Goal: Check status: Check status

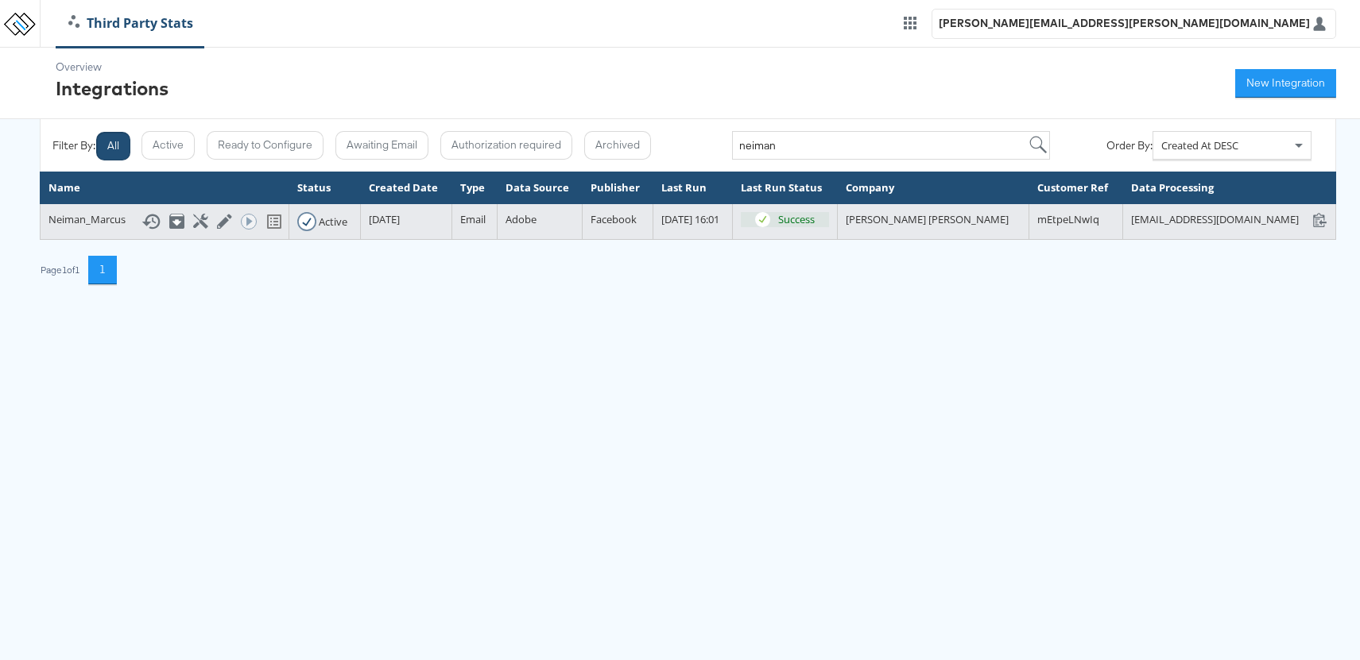
drag, startPoint x: 803, startPoint y: 329, endPoint x: 477, endPoint y: 261, distance: 332.7
click at [799, 308] on html "Third Party Stats [PERSON_NAME][EMAIL_ADDRESS][PERSON_NAME][DOMAIN_NAME] Overvi…" at bounding box center [680, 154] width 1360 height 308
click at [141, 231] on icon at bounding box center [150, 221] width 19 height 19
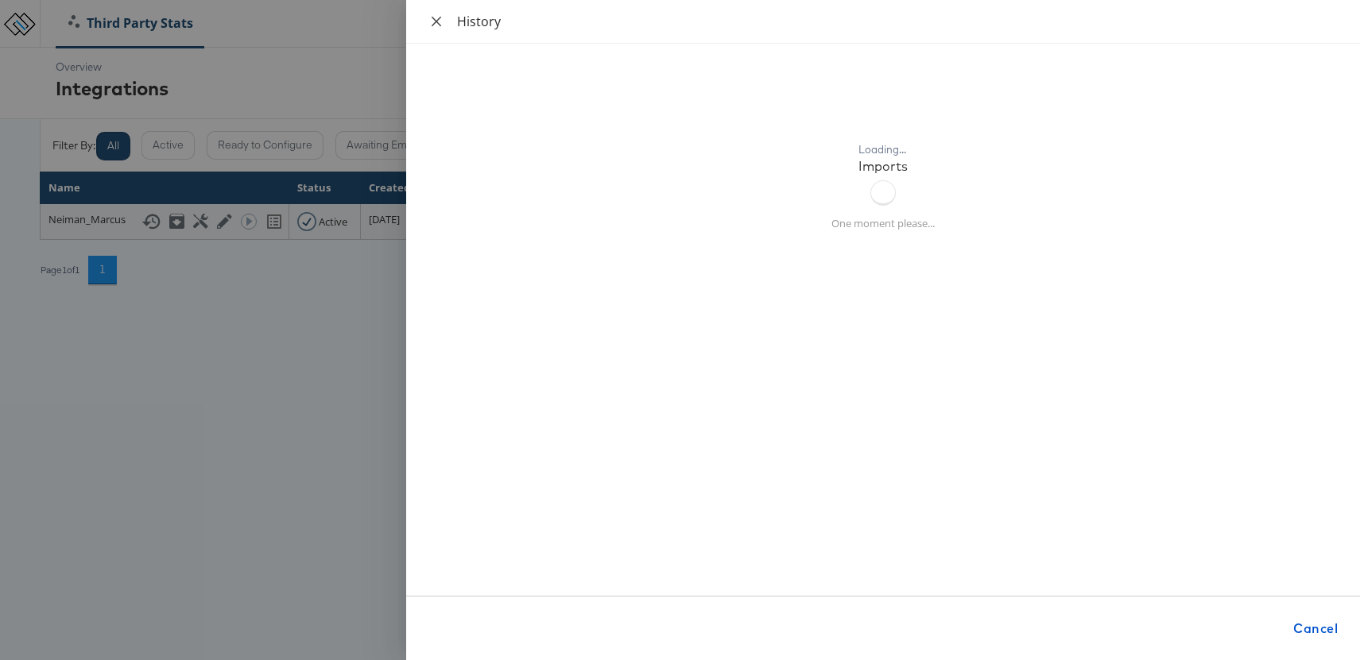
click at [435, 18] on icon "close" at bounding box center [436, 21] width 13 height 13
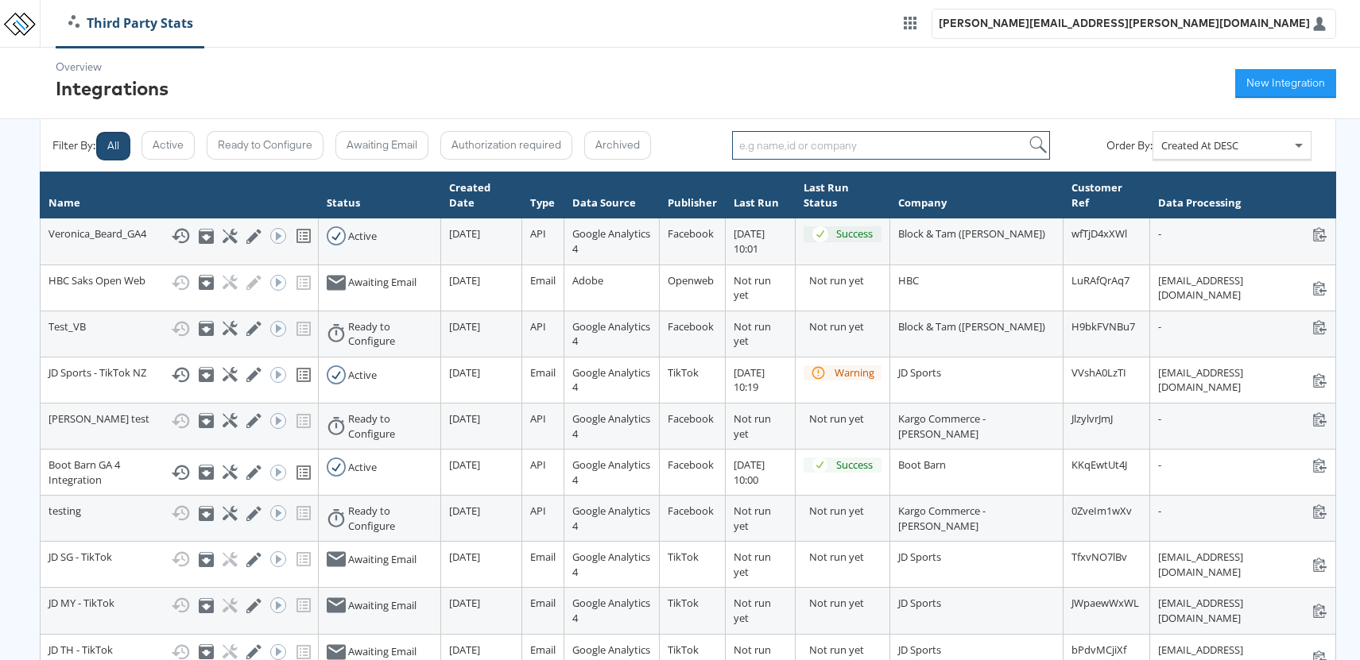
click at [798, 149] on input "search" at bounding box center [891, 145] width 318 height 29
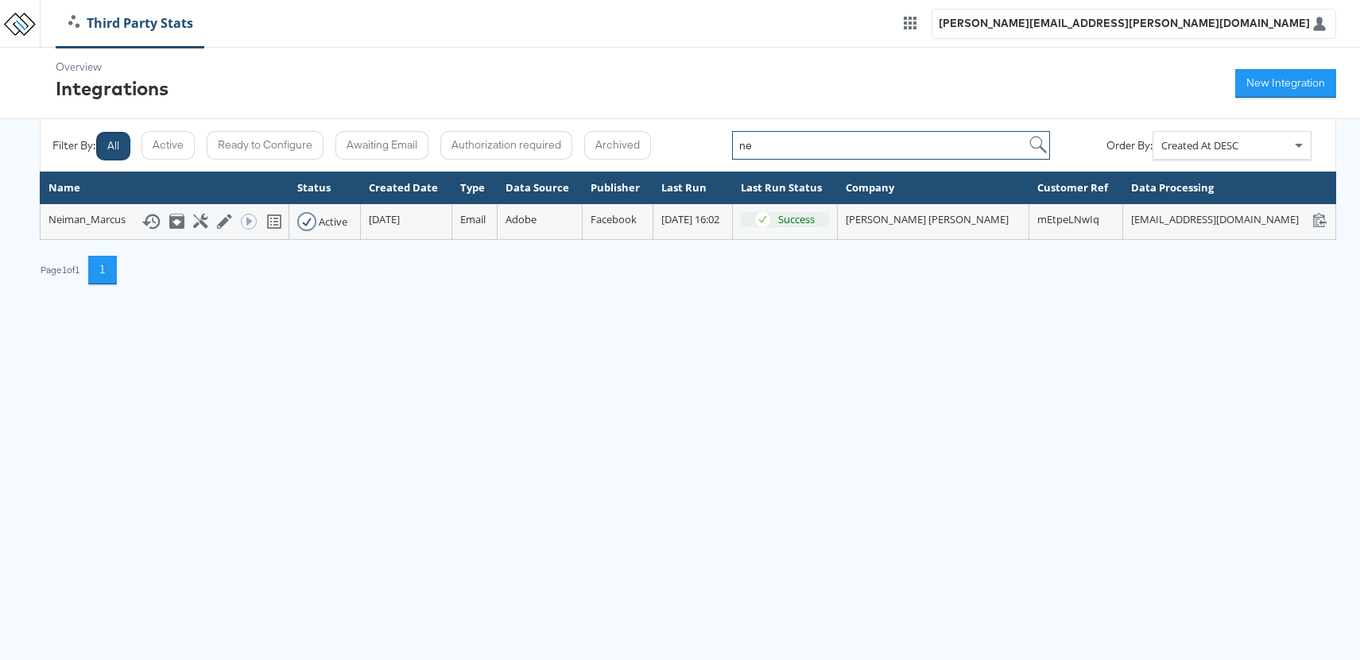
type input "n"
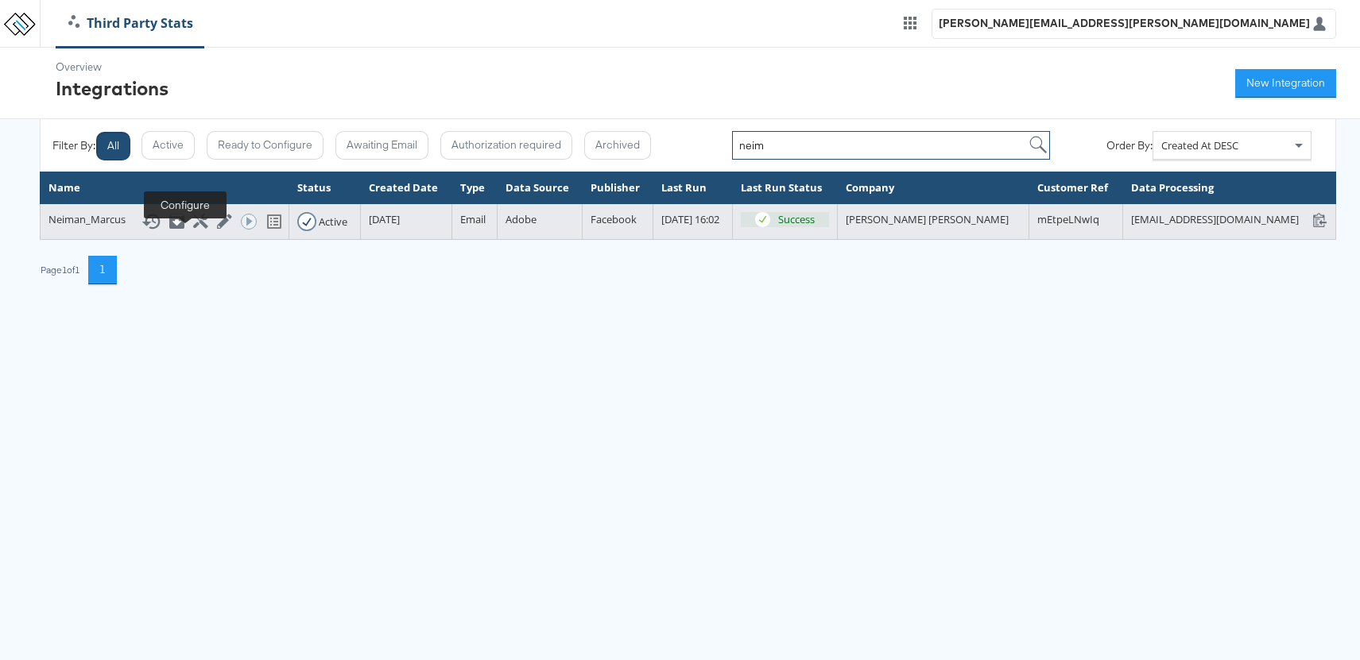
type input "neim"
click at [193, 229] on icon at bounding box center [200, 221] width 15 height 15
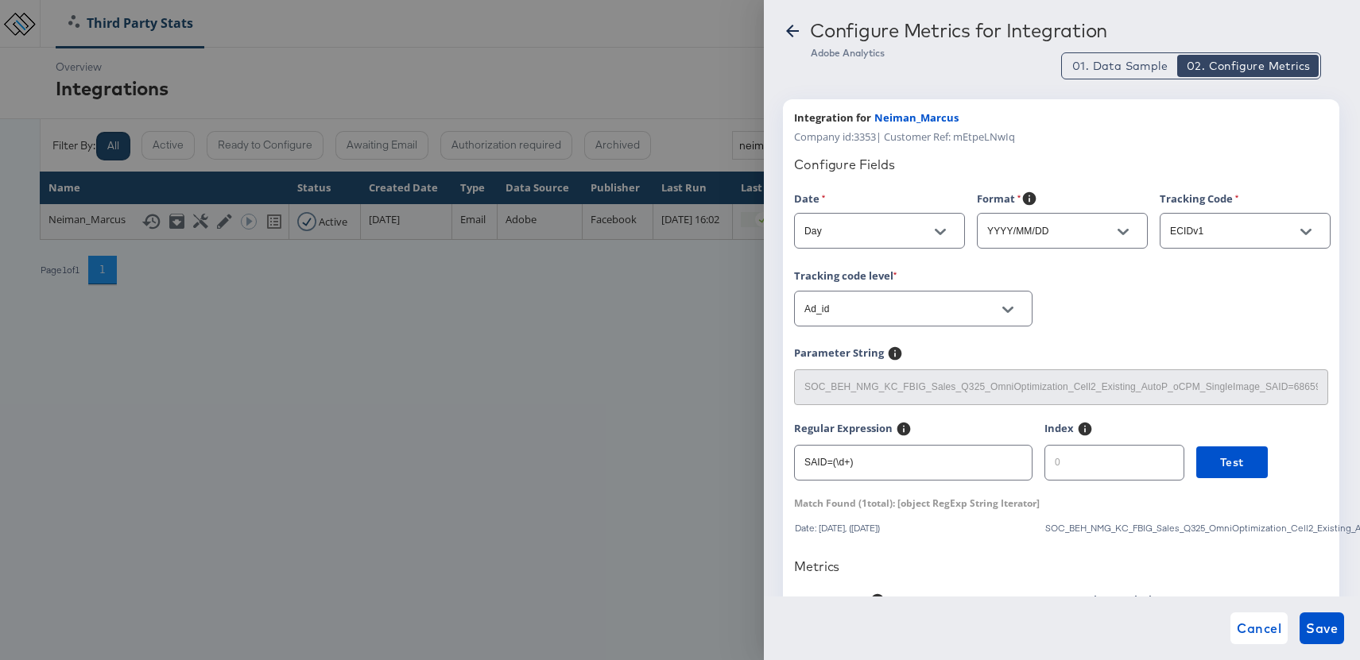
click at [796, 37] on icon at bounding box center [792, 30] width 19 height 19
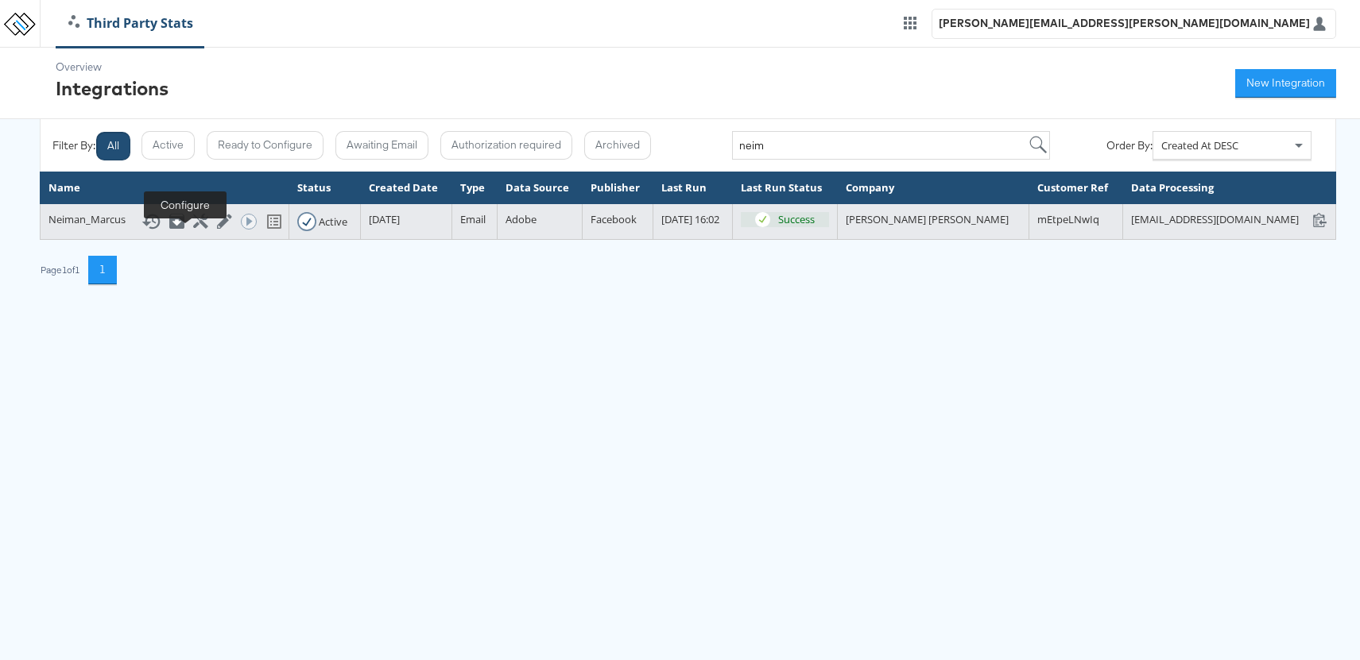
click at [193, 229] on icon at bounding box center [200, 221] width 15 height 15
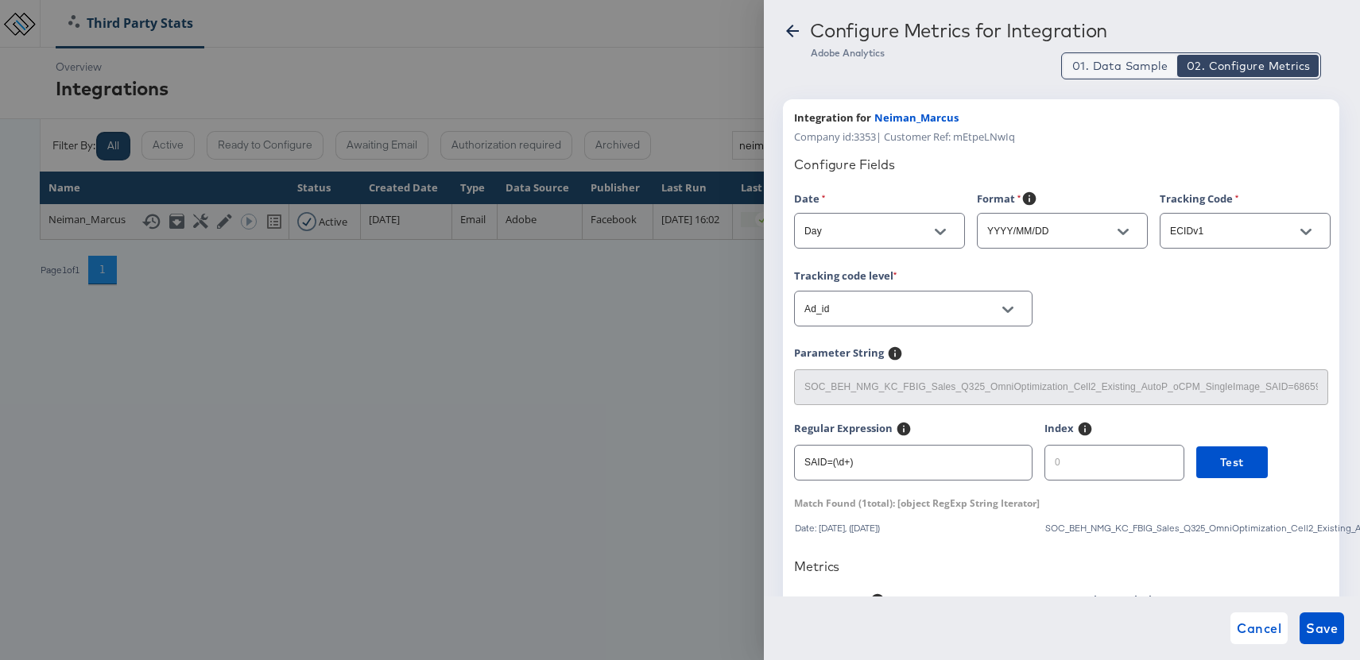
click at [1132, 67] on span "01. Data Sample" at bounding box center [1119, 66] width 95 height 16
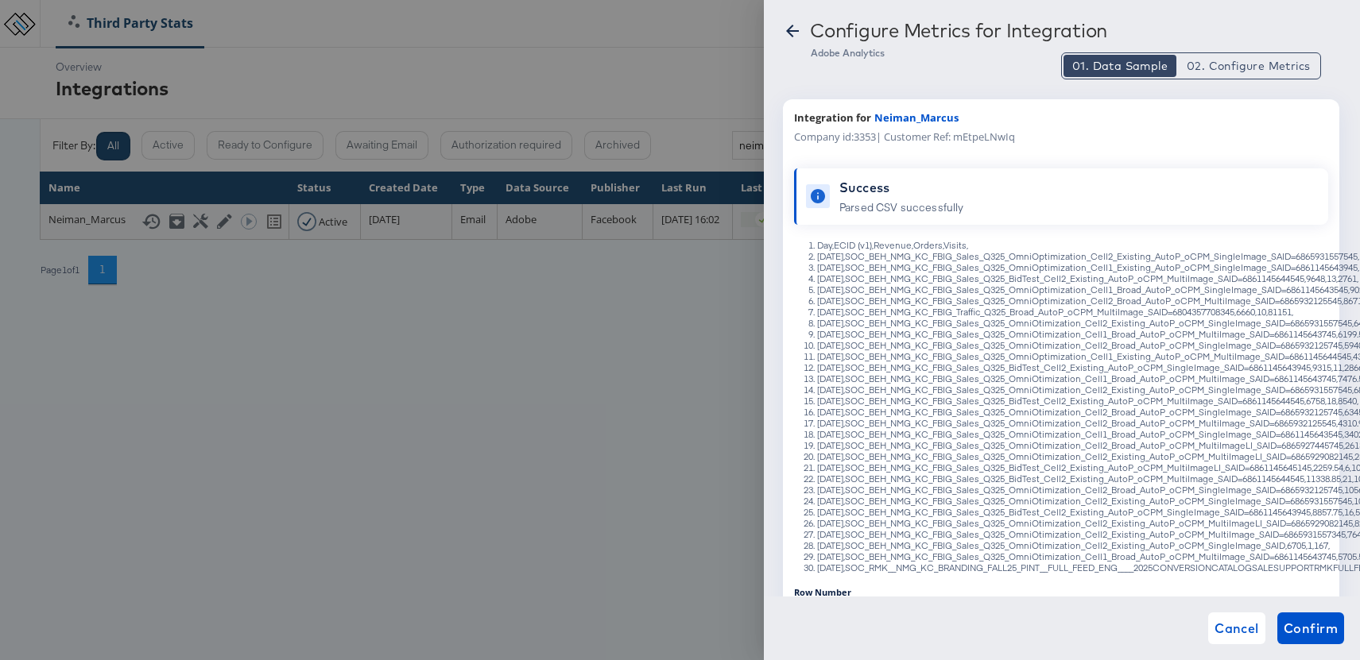
click at [792, 29] on icon at bounding box center [792, 30] width 19 height 19
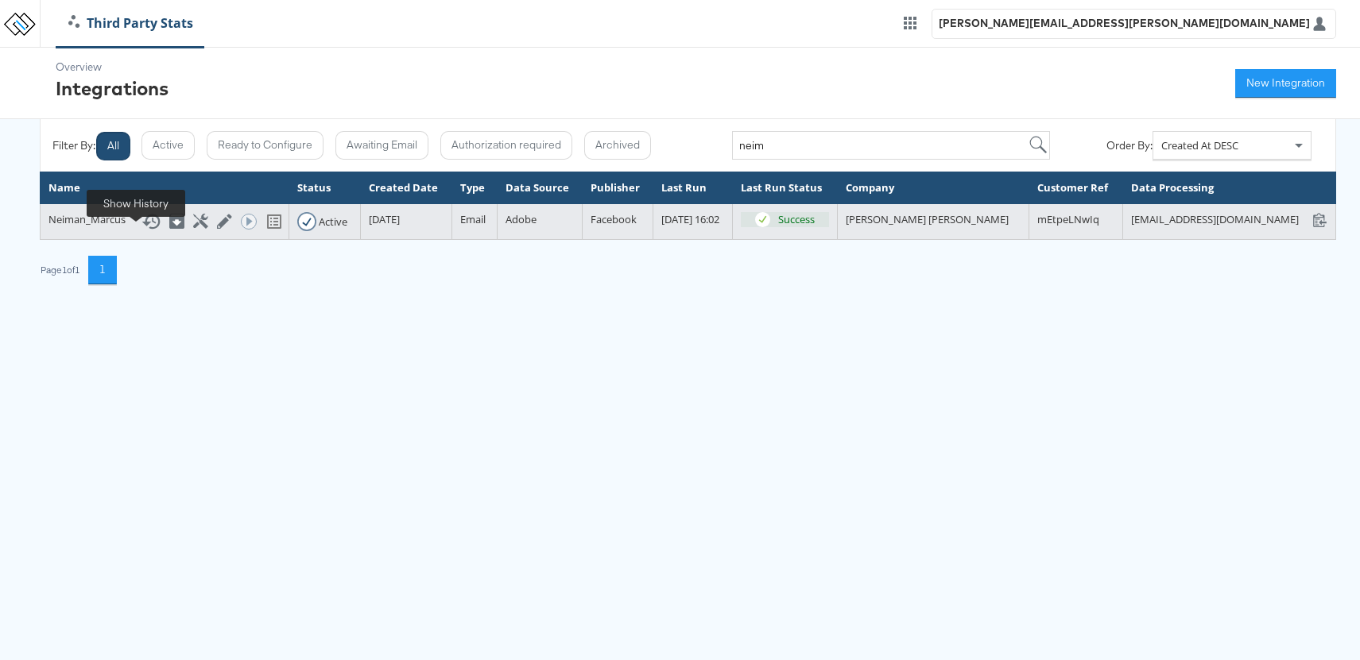
click at [141, 231] on icon at bounding box center [150, 221] width 19 height 19
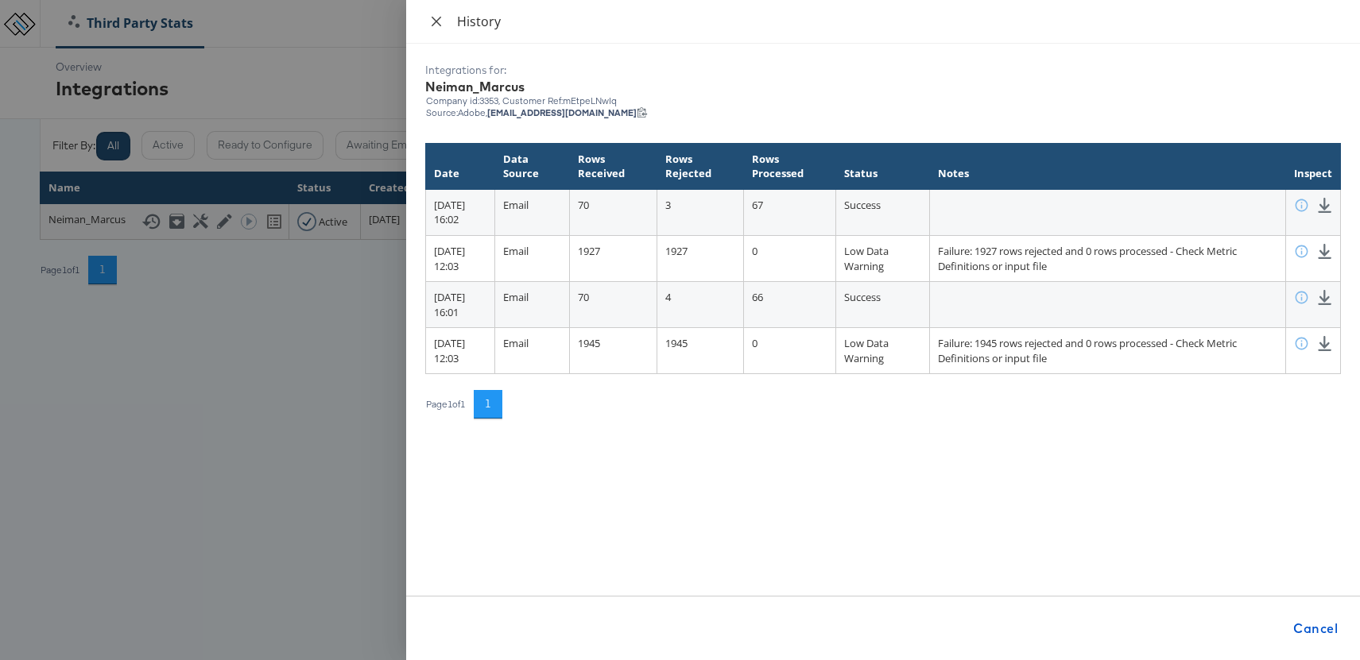
click at [439, 22] on icon "close" at bounding box center [436, 21] width 13 height 13
